Goal: Information Seeking & Learning: Learn about a topic

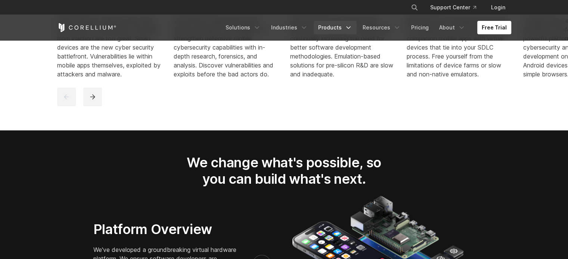
click at [333, 26] on link "Products" at bounding box center [334, 27] width 43 height 13
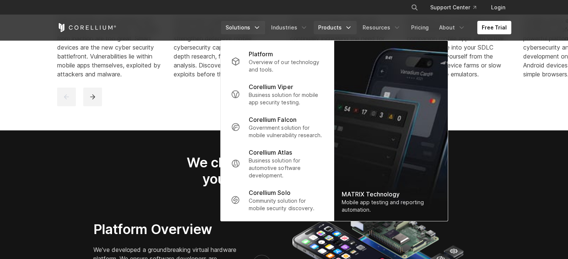
click at [248, 32] on link "Solutions" at bounding box center [243, 27] width 44 height 13
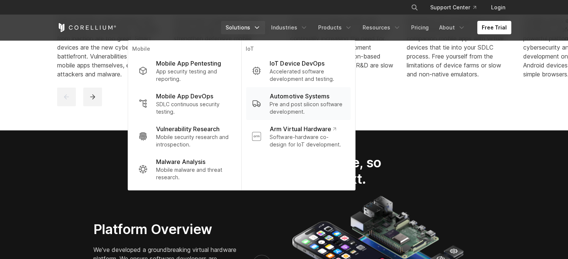
click at [297, 101] on p "Pre and post silicon software development." at bounding box center [306, 108] width 75 height 15
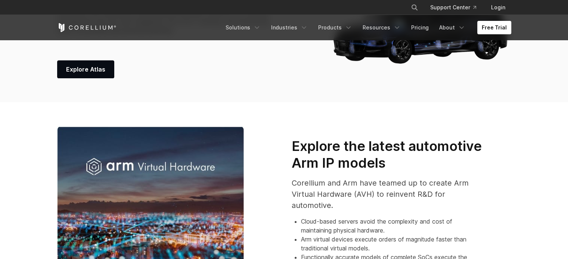
scroll to position [161, 0]
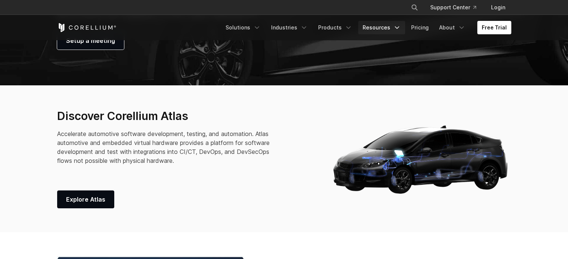
click at [385, 26] on link "Resources" at bounding box center [381, 27] width 47 height 13
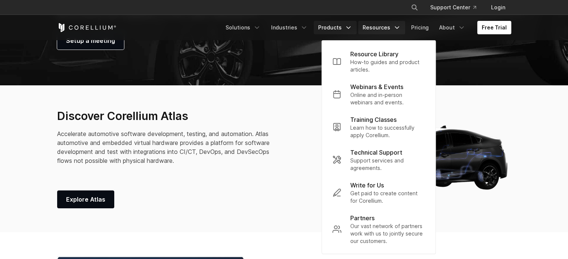
click at [346, 31] on link "Products" at bounding box center [334, 27] width 43 height 13
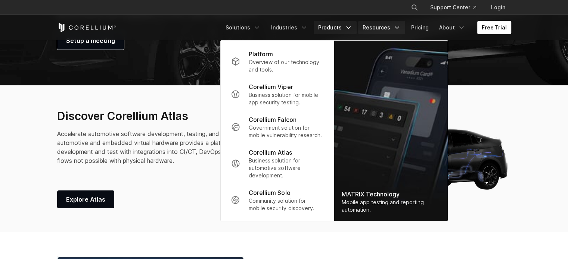
click at [382, 26] on link "Resources" at bounding box center [381, 27] width 47 height 13
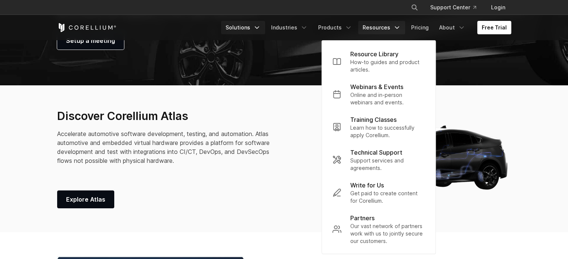
click at [251, 25] on link "Solutions" at bounding box center [243, 27] width 44 height 13
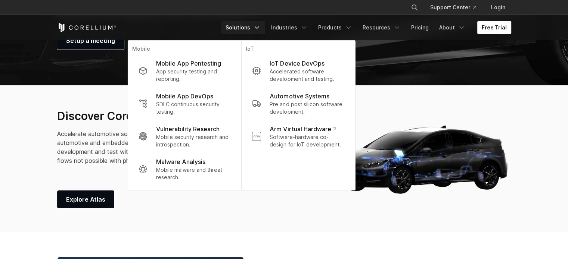
click at [527, 154] on section "Discover Corellium Atlas Accelerate automotive software development, testing, a…" at bounding box center [284, 158] width 568 height 147
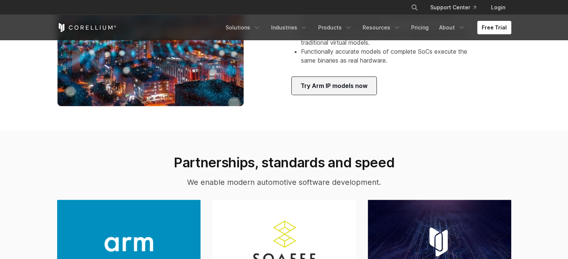
scroll to position [485, 0]
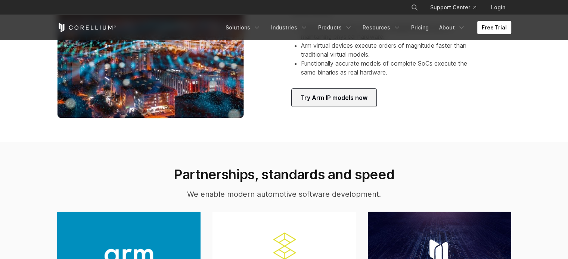
click at [325, 99] on span "Try Arm IP models now" at bounding box center [333, 97] width 67 height 9
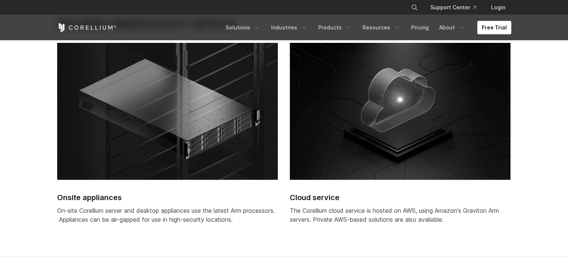
scroll to position [2090, 0]
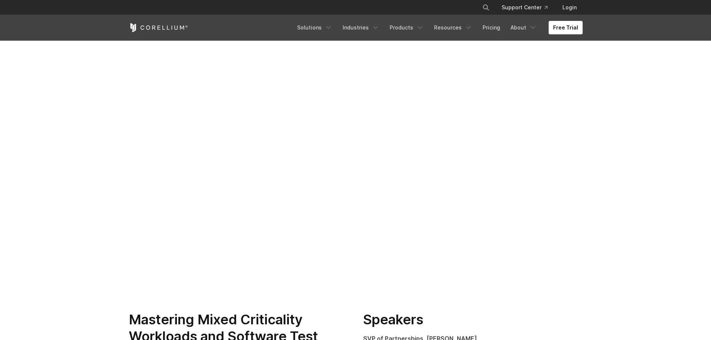
scroll to position [149, 0]
